Goal: Navigation & Orientation: Find specific page/section

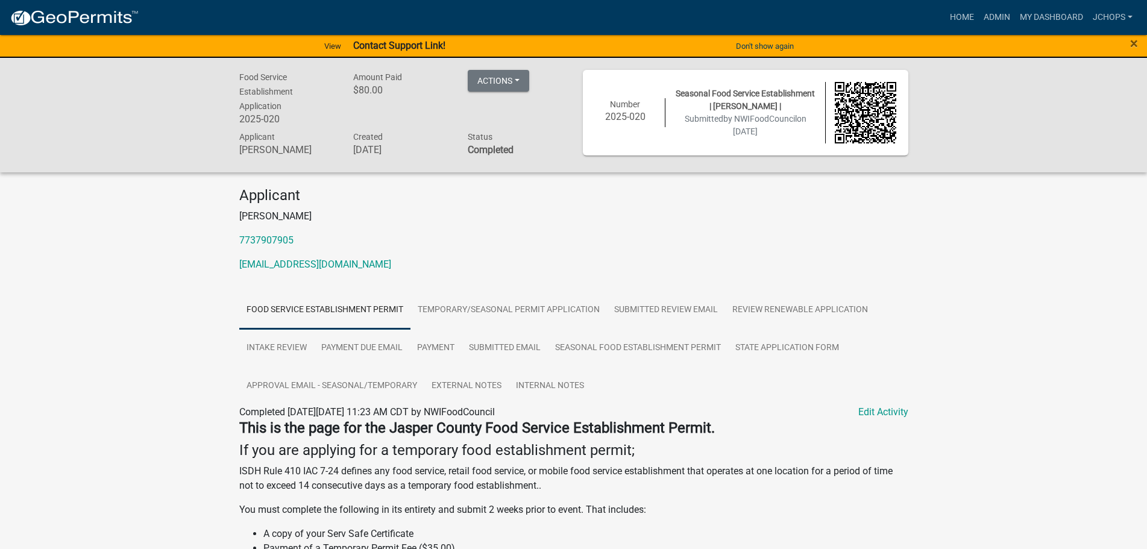
click at [108, 15] on img at bounding box center [74, 18] width 129 height 18
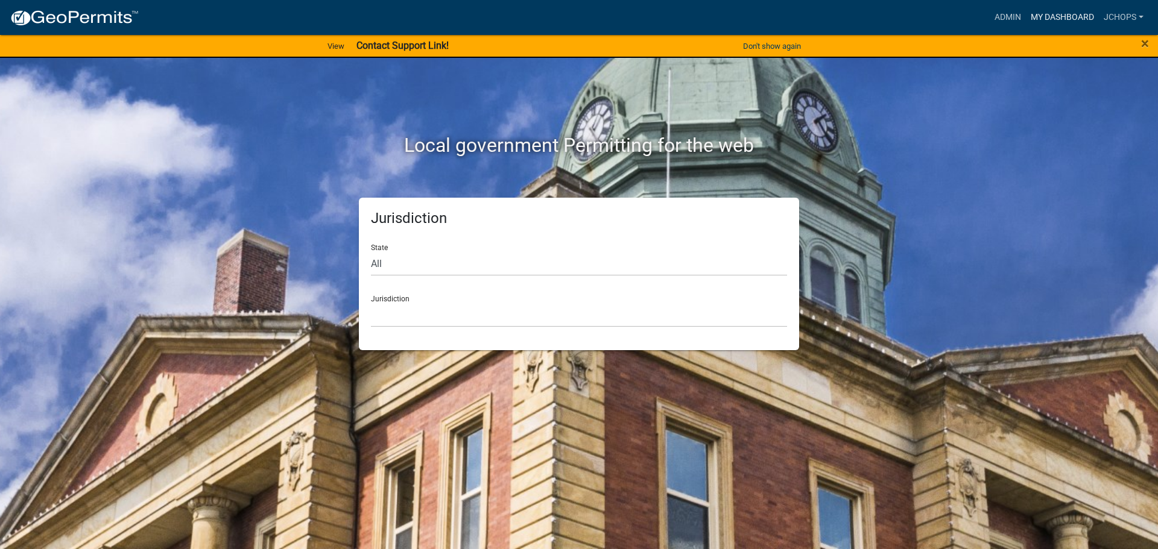
click at [1068, 11] on link "My Dashboard" at bounding box center [1062, 17] width 73 height 23
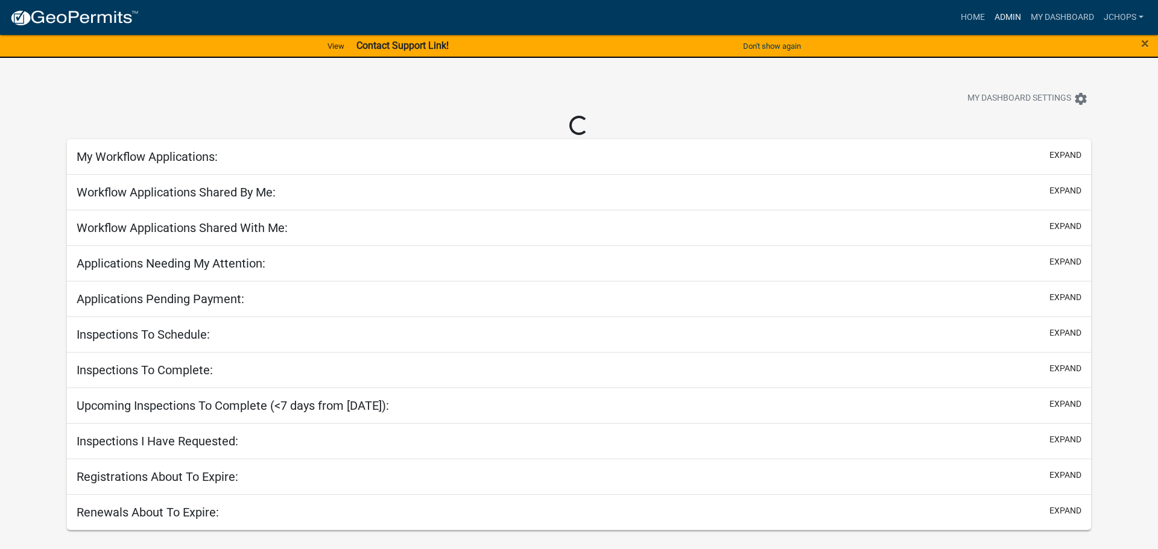
click at [997, 15] on link "Admin" at bounding box center [1007, 17] width 36 height 23
